Goal: Task Accomplishment & Management: Use online tool/utility

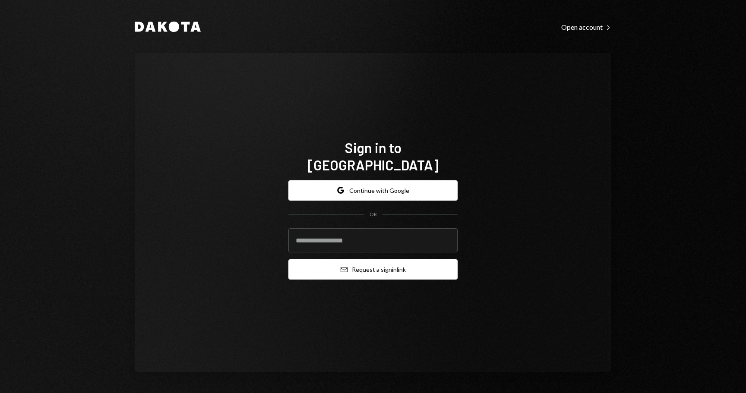
type input "**********"
click at [385, 260] on button "Email Request a sign in link" at bounding box center [372, 270] width 169 height 20
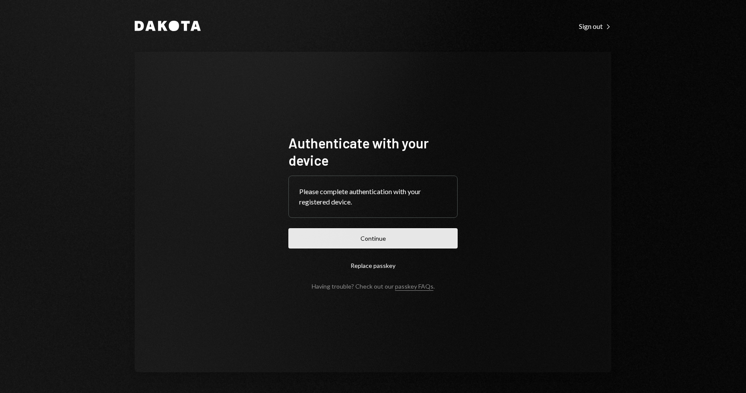
click at [369, 243] on button "Continue" at bounding box center [372, 238] width 169 height 20
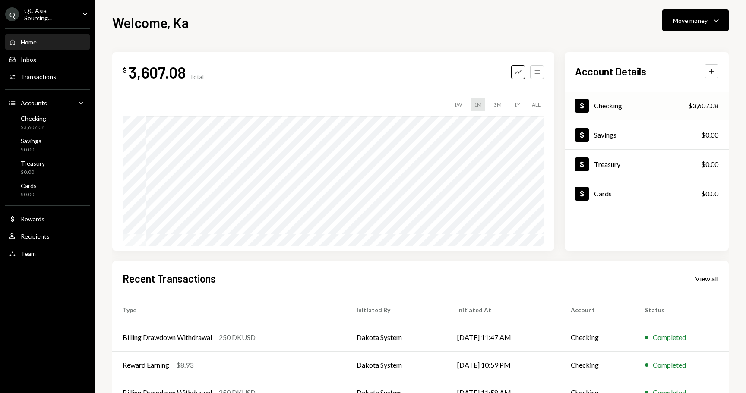
click at [679, 108] on div "Dollar Checking $3,607.08" at bounding box center [647, 106] width 164 height 28
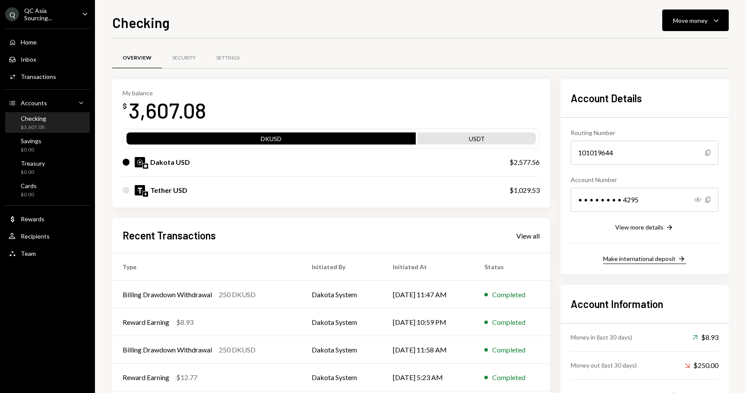
click at [657, 260] on div "Make international deposit" at bounding box center [639, 258] width 73 height 7
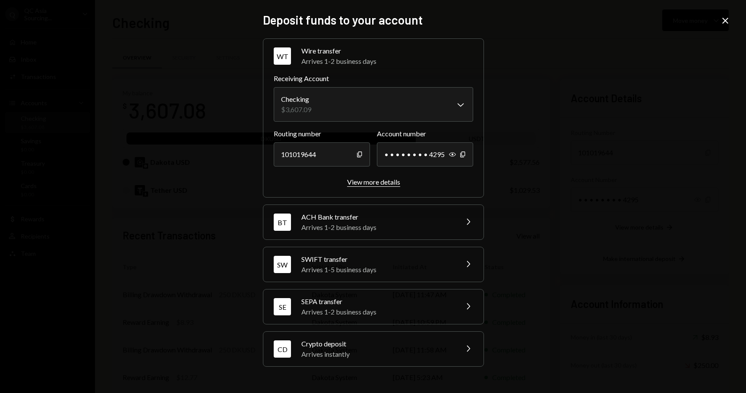
click at [391, 179] on div "View more details" at bounding box center [373, 182] width 53 height 8
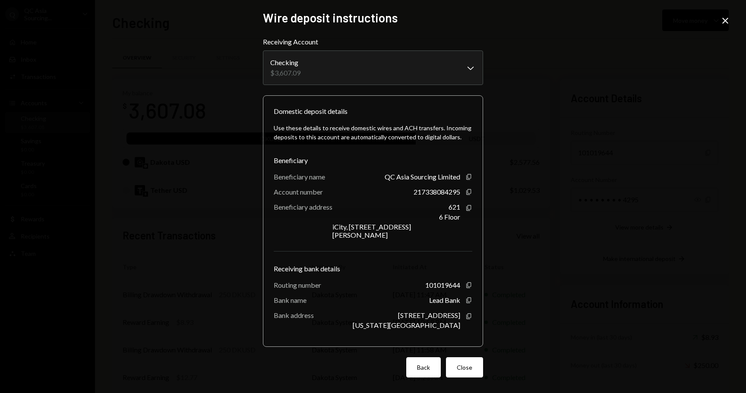
click at [427, 360] on button "Back" at bounding box center [423, 368] width 35 height 20
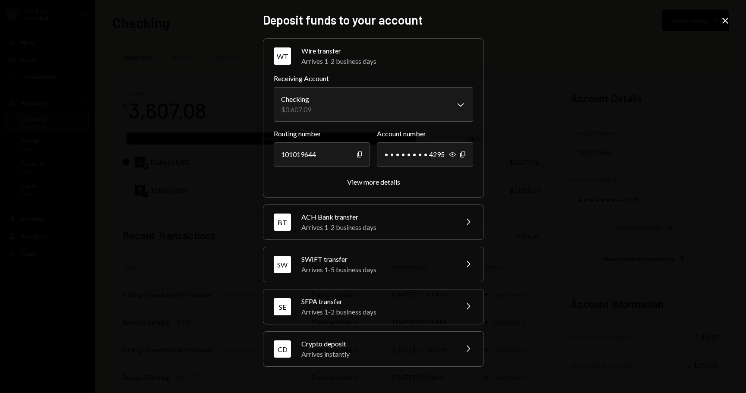
click at [351, 259] on div "SWIFT transfer" at bounding box center [376, 259] width 151 height 10
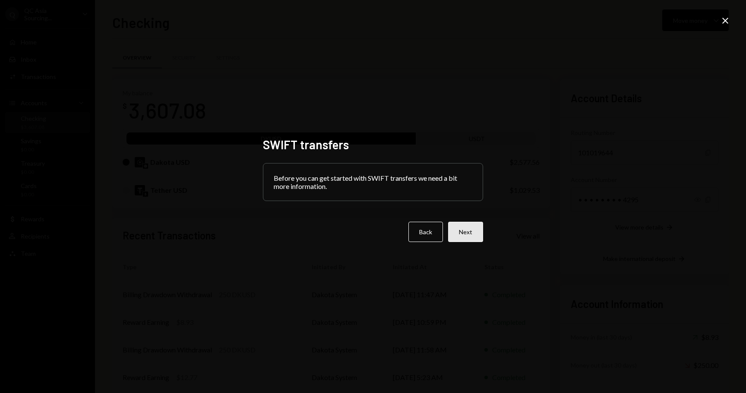
click at [463, 235] on button "Next" at bounding box center [465, 232] width 35 height 20
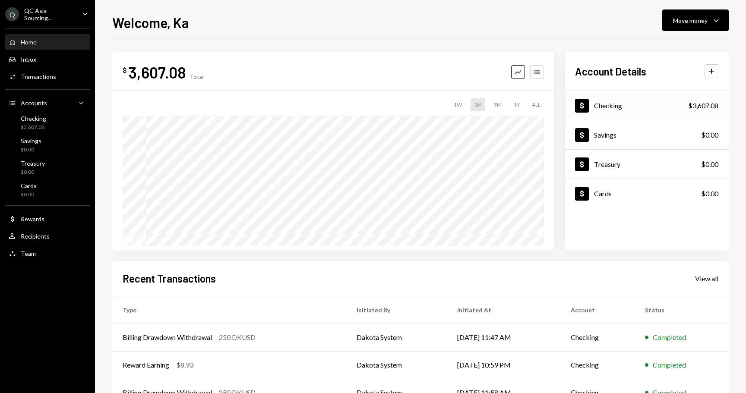
click at [611, 106] on div "Checking" at bounding box center [608, 105] width 28 height 8
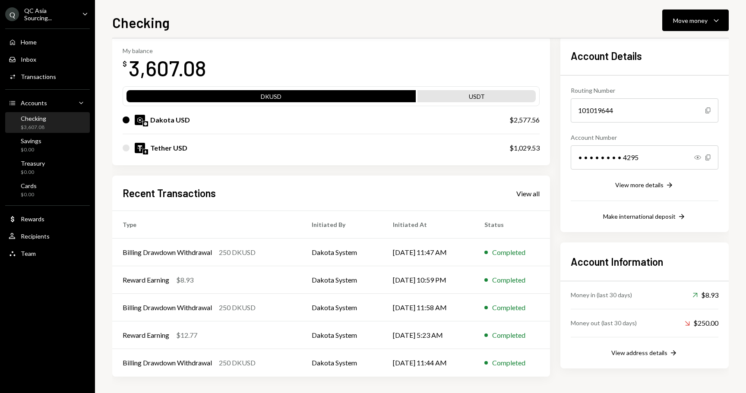
scroll to position [43, 0]
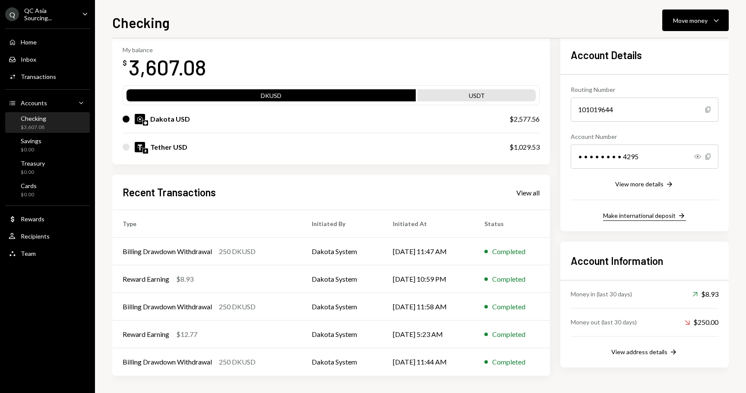
click at [662, 214] on div "Make international deposit" at bounding box center [639, 215] width 73 height 7
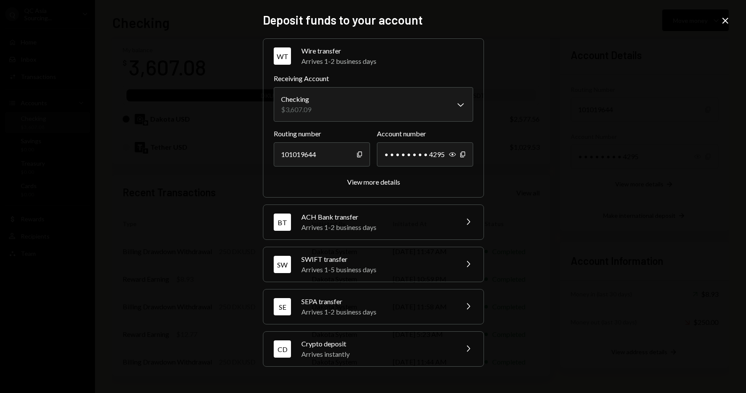
click at [372, 225] on div "Arrives 1-2 business days" at bounding box center [376, 227] width 151 height 10
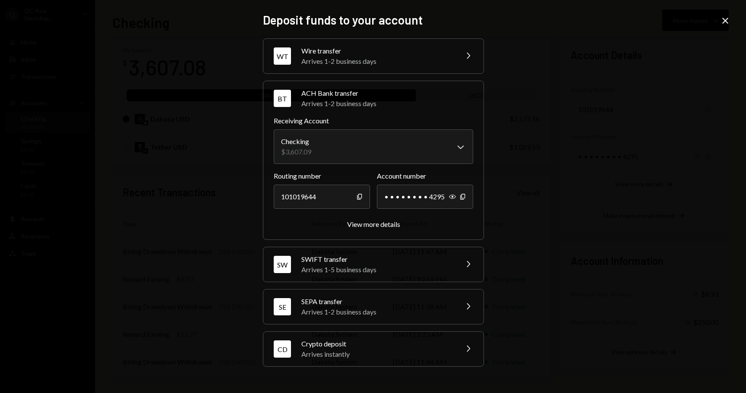
click at [390, 260] on div "SWIFT transfer" at bounding box center [376, 259] width 151 height 10
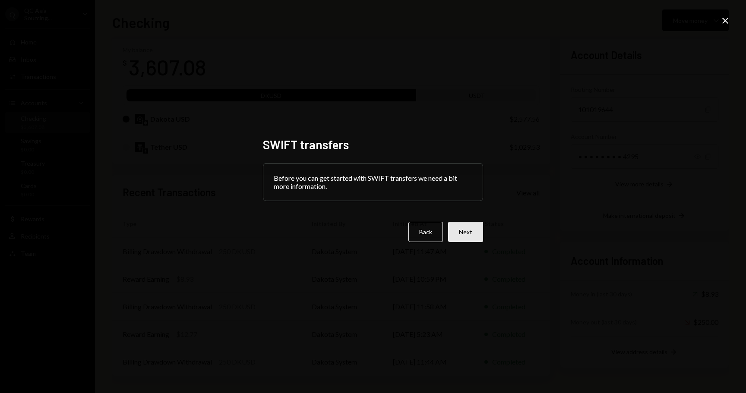
click at [475, 235] on button "Next" at bounding box center [465, 232] width 35 height 20
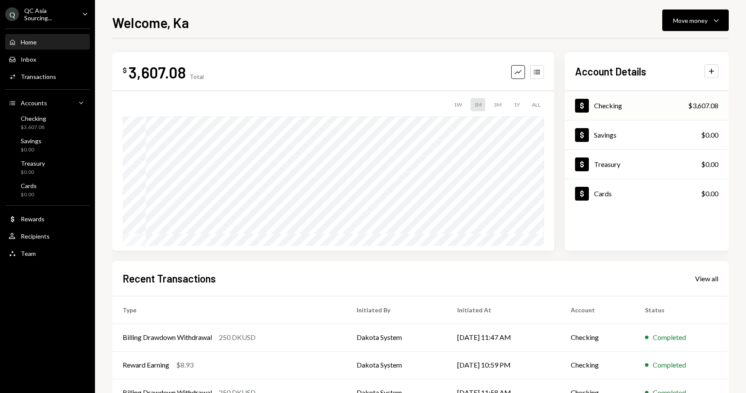
click at [638, 113] on div "Dollar Checking $3,607.08" at bounding box center [647, 106] width 164 height 28
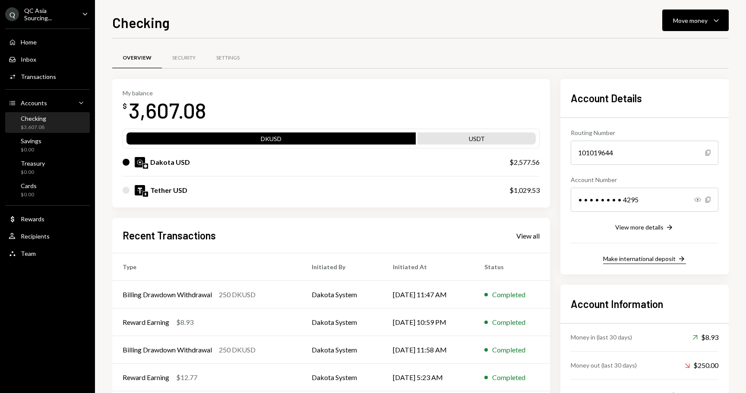
click at [645, 260] on div "Make international deposit" at bounding box center [639, 258] width 73 height 7
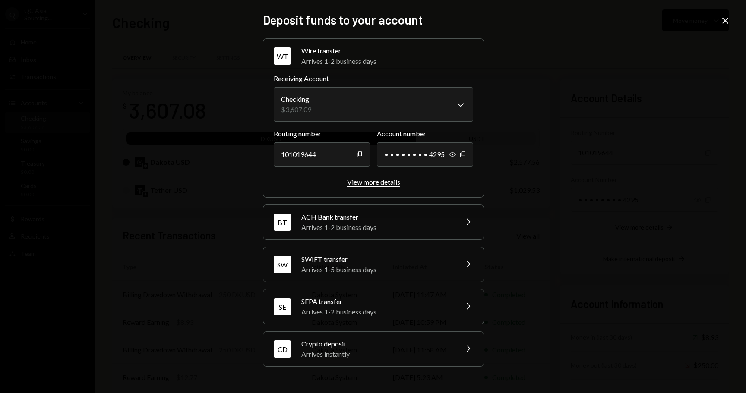
click at [361, 184] on div "View more details" at bounding box center [373, 182] width 53 height 8
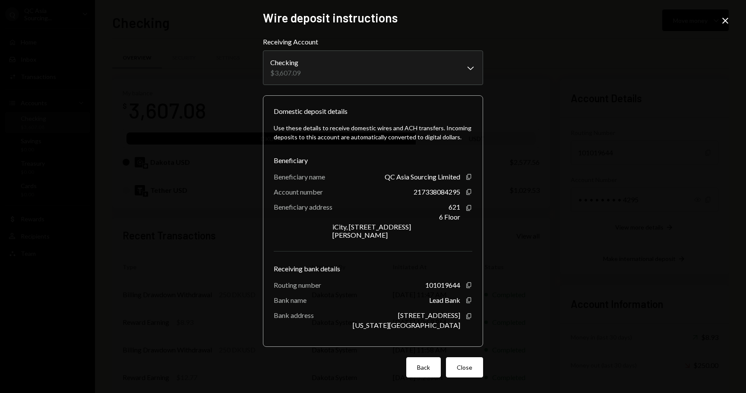
click at [422, 361] on button "Back" at bounding box center [423, 368] width 35 height 20
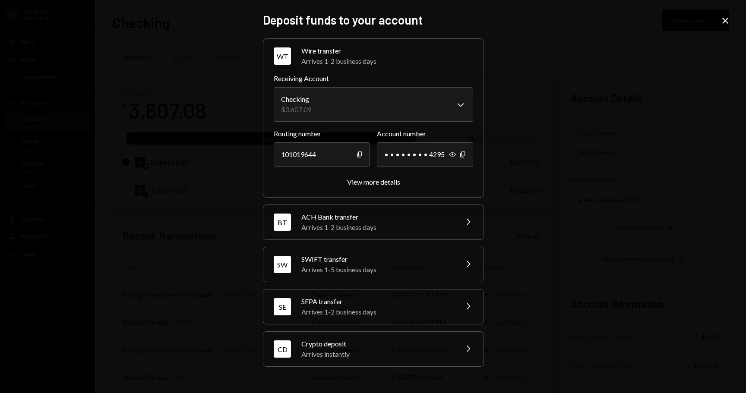
click at [336, 233] on div "BT ACH Bank transfer Arrives 1-2 business days Chevron Right" at bounding box center [373, 222] width 220 height 35
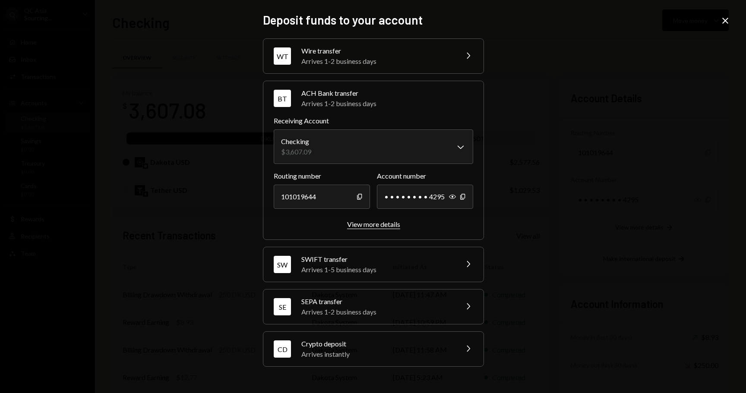
click at [373, 224] on div "View more details" at bounding box center [373, 224] width 53 height 8
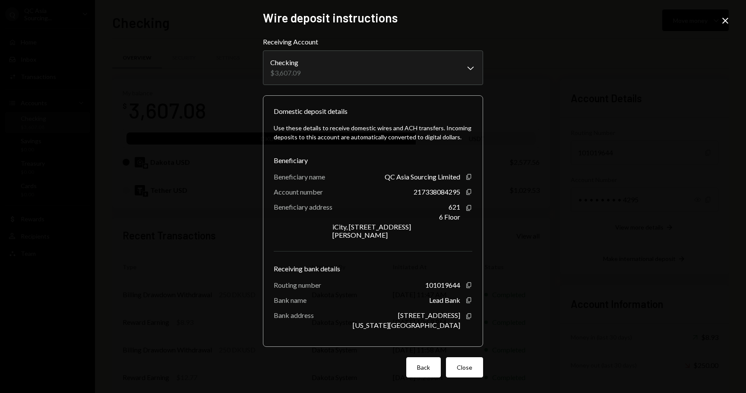
click at [423, 361] on button "Back" at bounding box center [423, 368] width 35 height 20
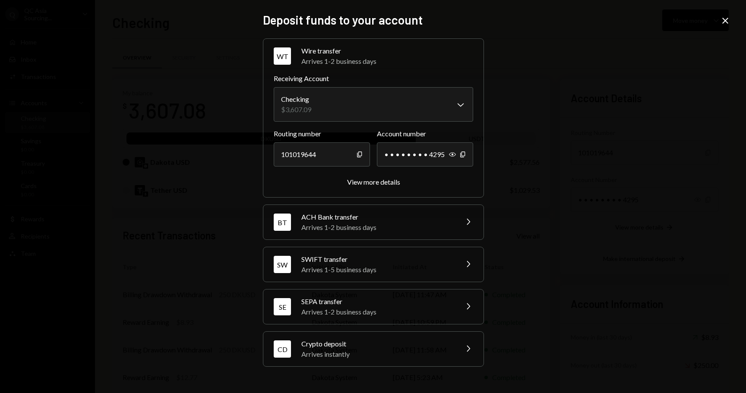
click at [332, 266] on div "Arrives 1-5 business days" at bounding box center [376, 270] width 151 height 10
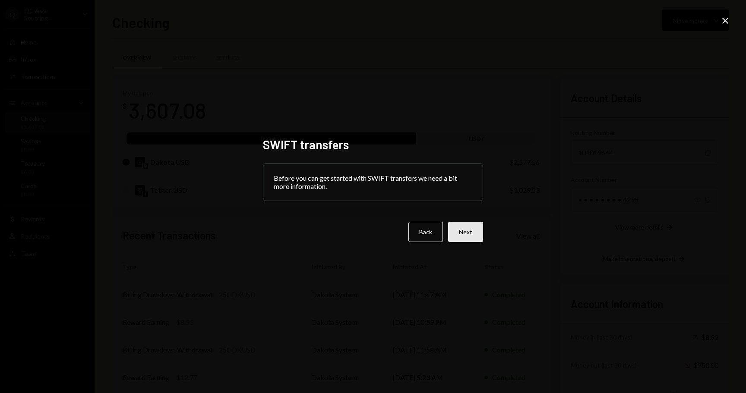
click at [459, 236] on button "Next" at bounding box center [465, 232] width 35 height 20
